Goal: Find contact information: Find contact information

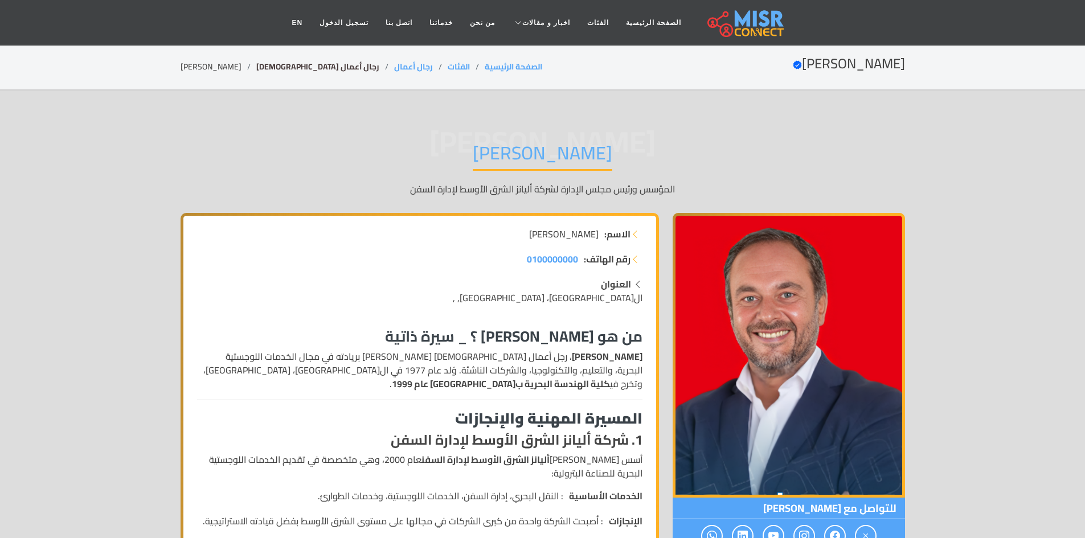
click at [292, 71] on link "رجال أعمال [DEMOGRAPHIC_DATA]" at bounding box center [317, 66] width 123 height 15
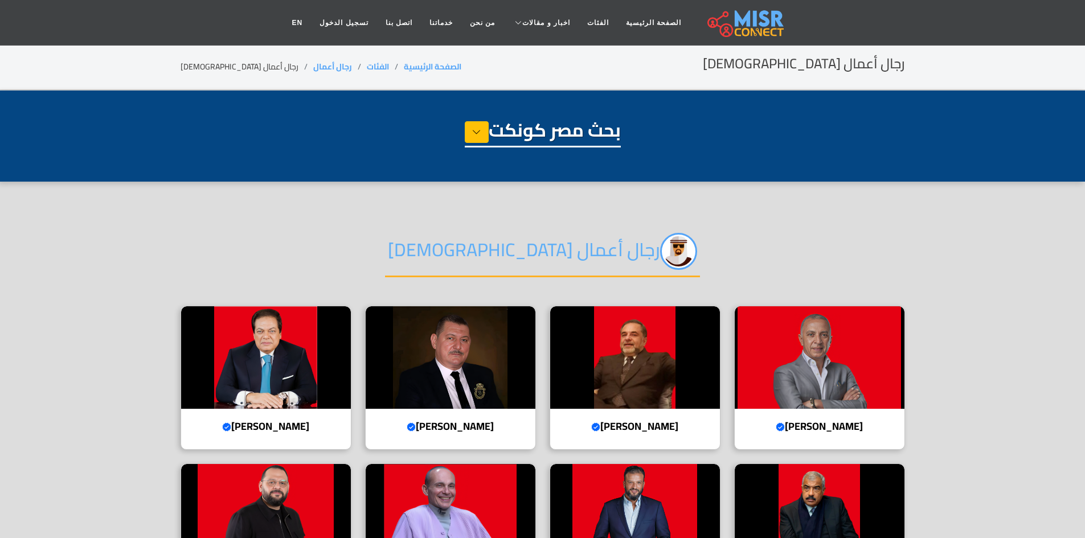
select select "**********"
click at [839, 360] on img at bounding box center [820, 357] width 170 height 102
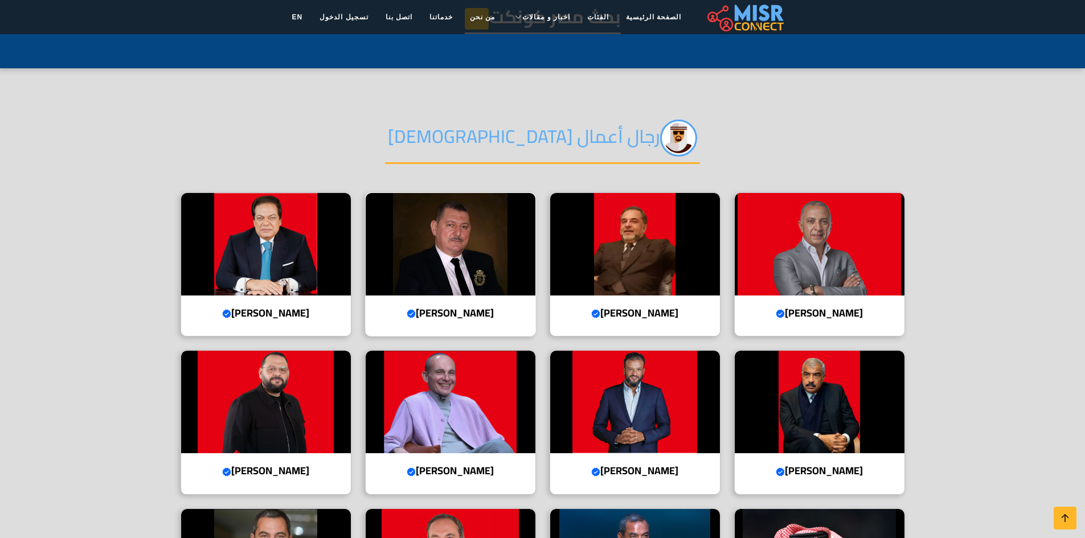
scroll to position [114, 0]
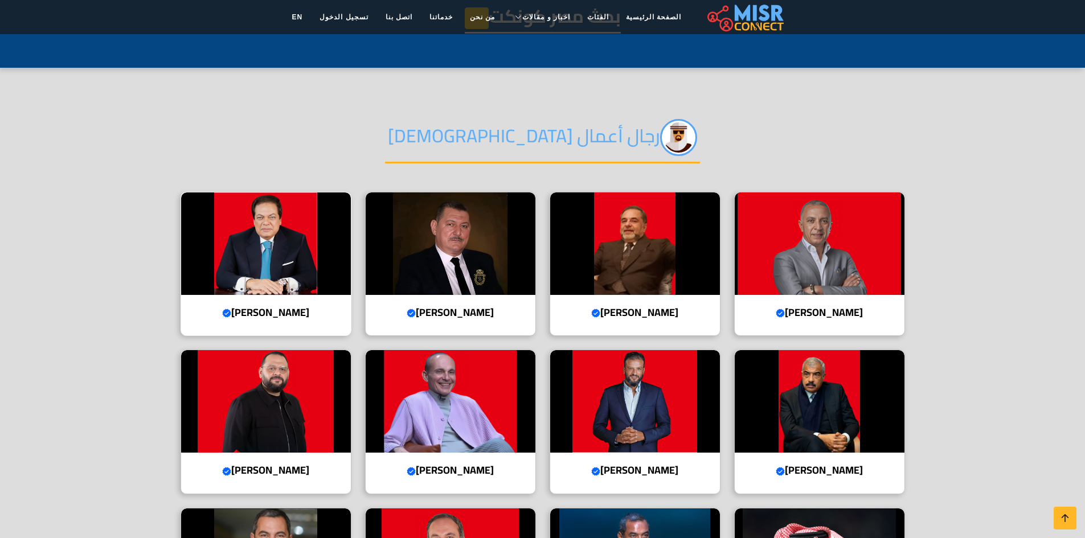
click at [296, 251] on img at bounding box center [266, 243] width 170 height 102
click at [495, 424] on img at bounding box center [451, 401] width 170 height 102
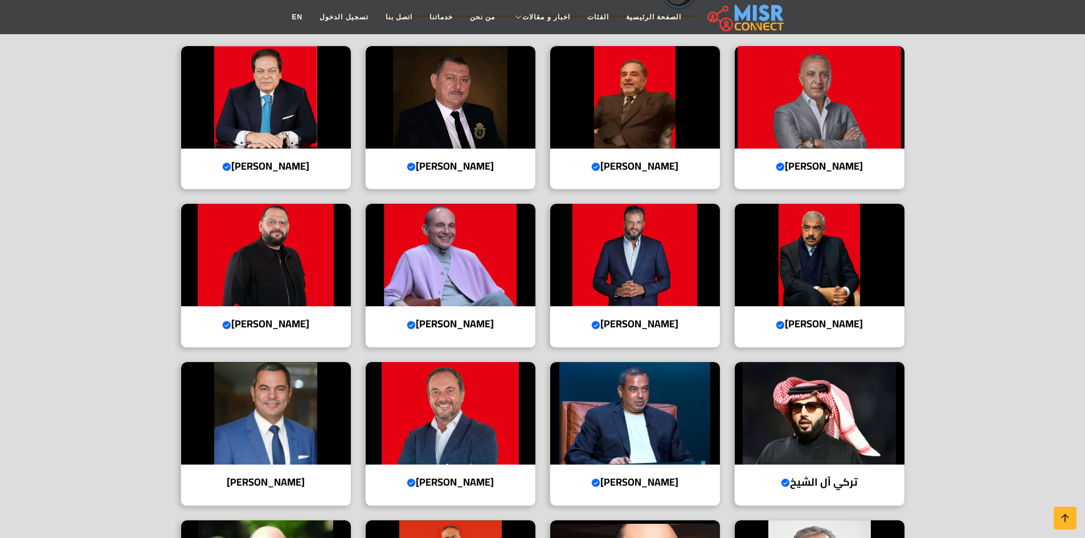
scroll to position [285, 0]
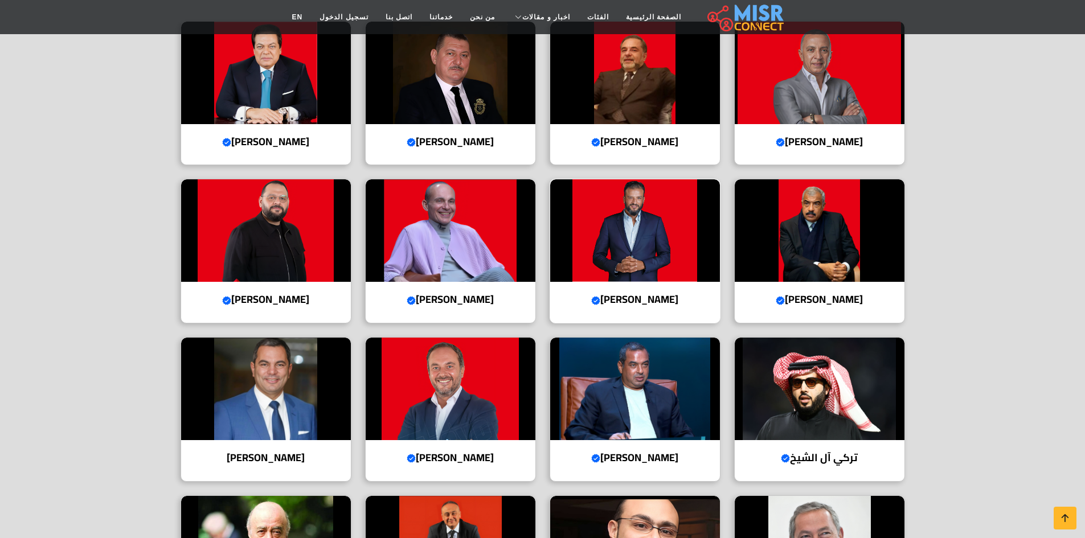
click at [653, 251] on img at bounding box center [635, 230] width 170 height 102
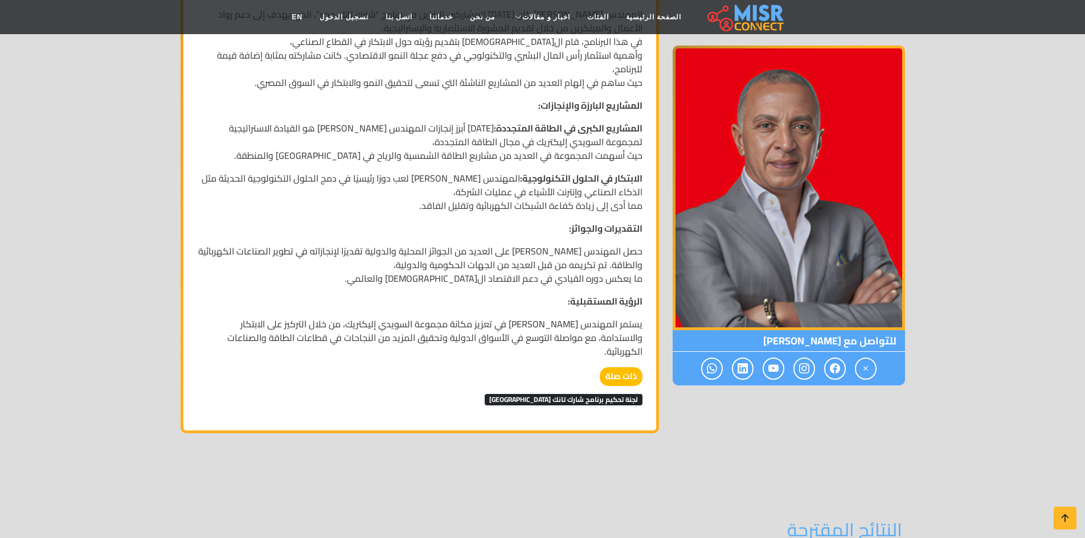
scroll to position [1082, 0]
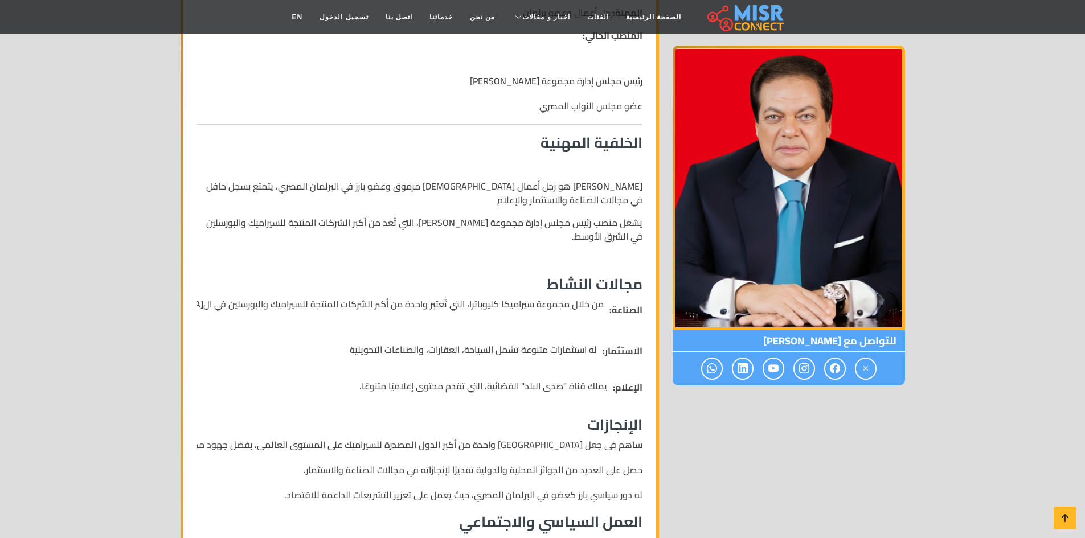
scroll to position [399, 0]
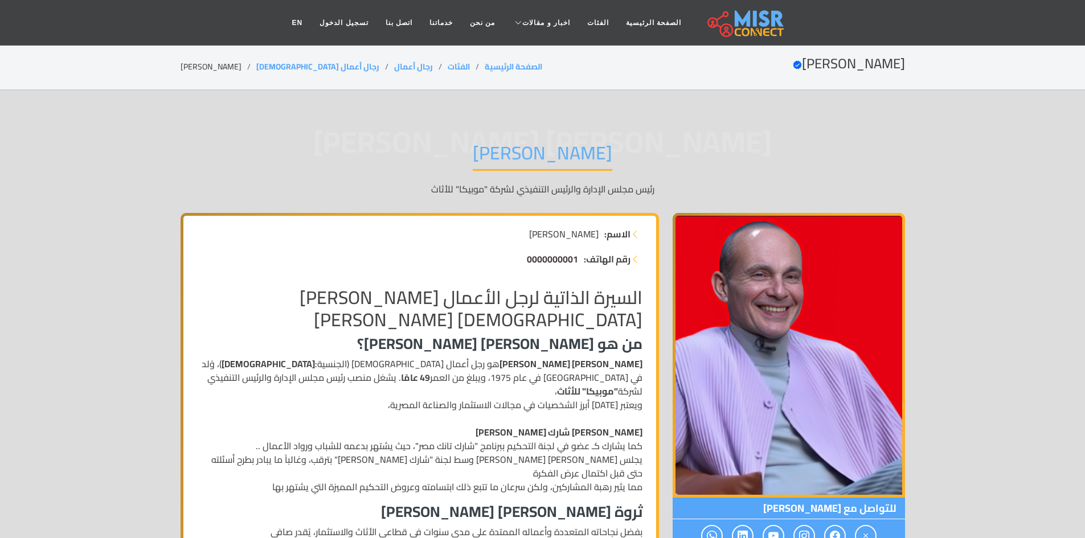
click at [549, 263] on span "0000000001" at bounding box center [552, 259] width 51 height 17
drag, startPoint x: 520, startPoint y: 257, endPoint x: 579, endPoint y: 266, distance: 59.4
click at [579, 266] on li "رقم الهاتف: 0000000001" at bounding box center [419, 259] width 445 height 14
copy span "0000000001"
click at [557, 274] on div "رقم الهاتف: 0000000001" at bounding box center [419, 264] width 459 height 25
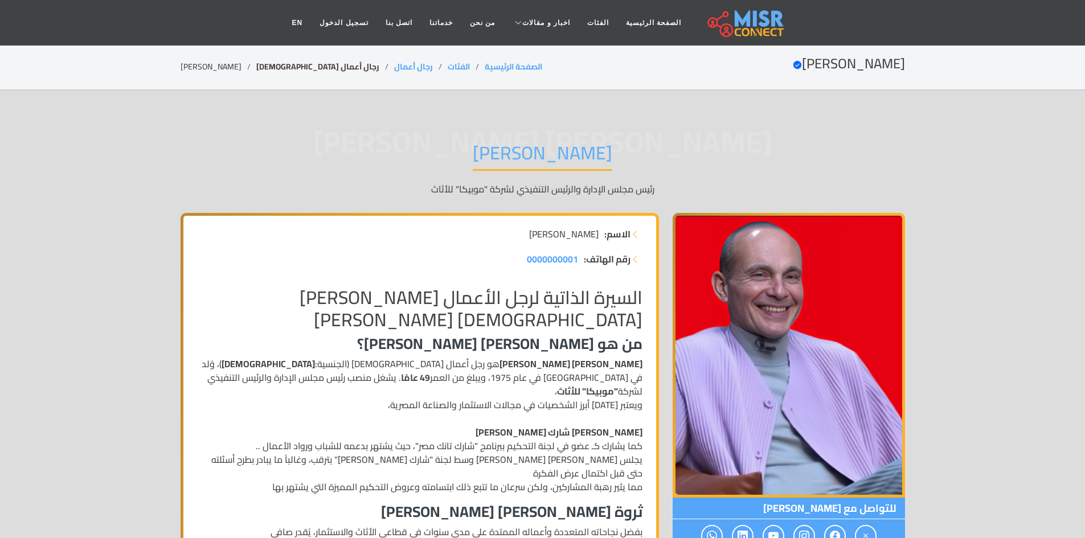
click at [278, 64] on link "رجال أعمال [DEMOGRAPHIC_DATA]" at bounding box center [317, 66] width 123 height 15
drag, startPoint x: 781, startPoint y: 135, endPoint x: 766, endPoint y: 130, distance: 16.0
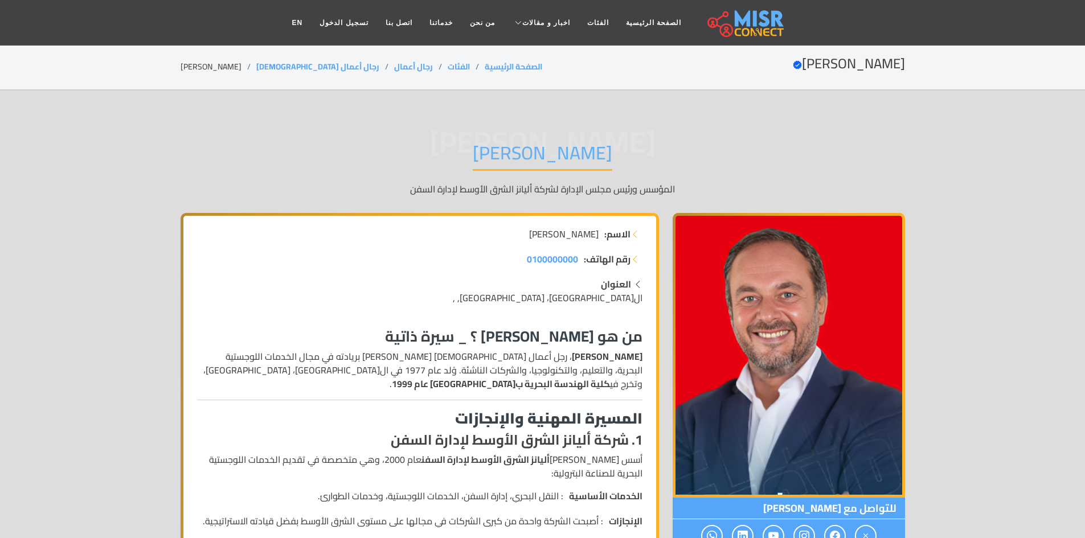
drag, startPoint x: 948, startPoint y: 233, endPoint x: 957, endPoint y: 244, distance: 14.1
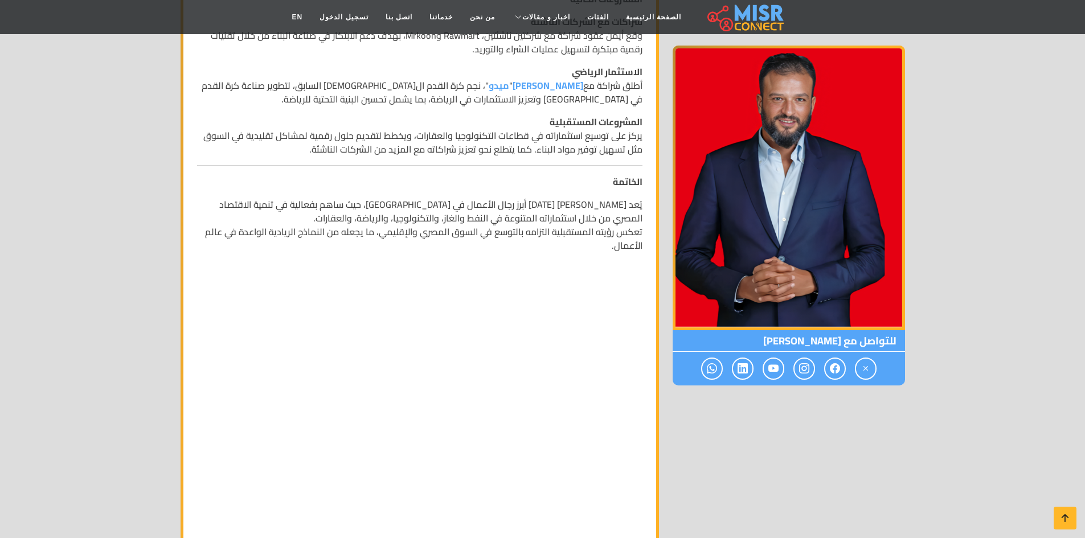
scroll to position [1025, 0]
